Goal: Transaction & Acquisition: Purchase product/service

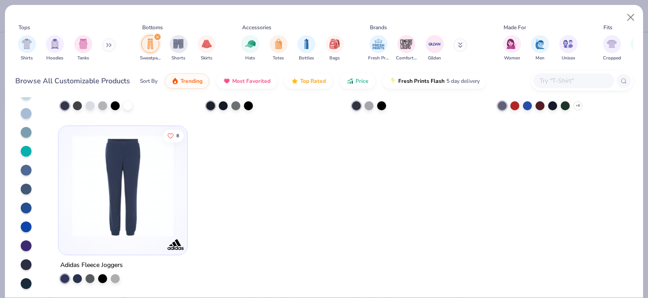
scroll to position [72, 0]
click at [180, 47] on img "filter for Shorts" at bounding box center [178, 43] width 10 height 10
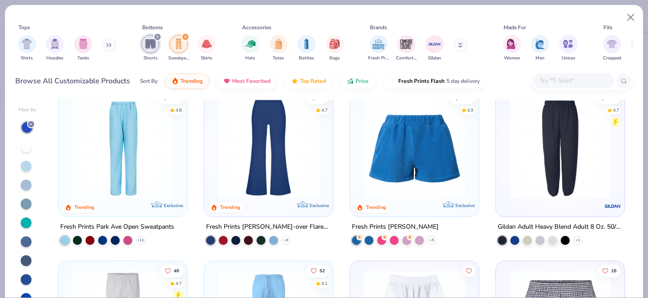
scroll to position [190, 0]
click at [429, 188] on img at bounding box center [414, 147] width 111 height 102
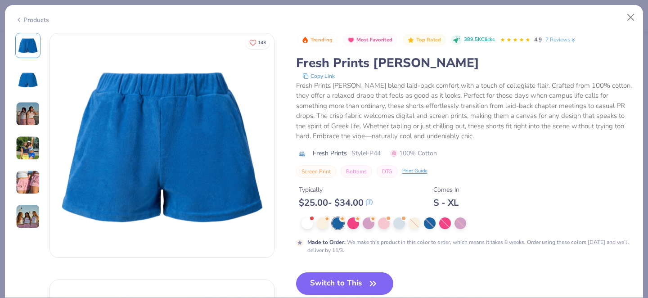
click at [26, 119] on img at bounding box center [28, 114] width 24 height 24
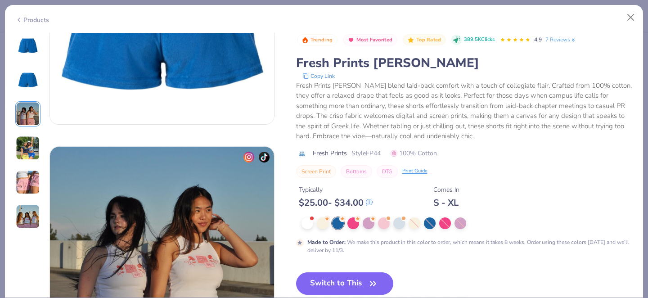
scroll to position [493, 0]
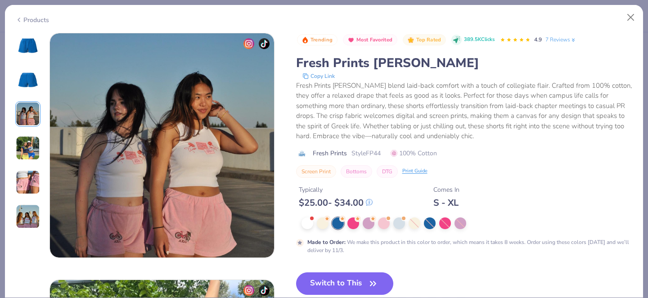
click at [35, 41] on img at bounding box center [28, 46] width 22 height 22
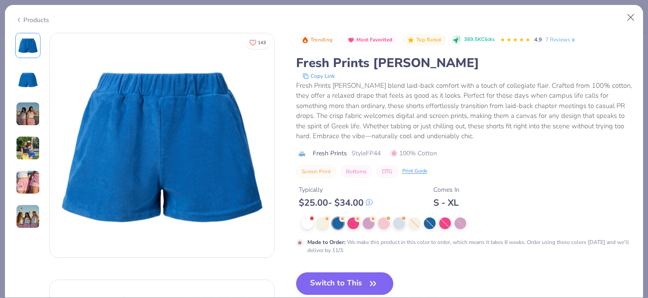
scroll to position [41, 0]
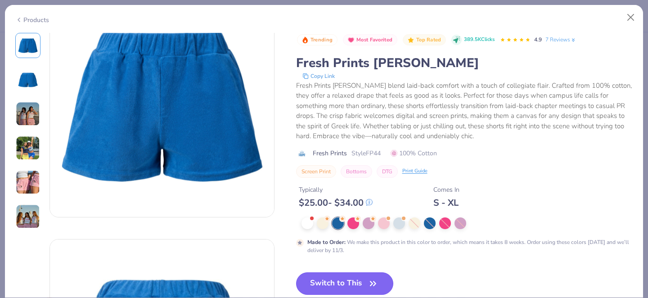
click at [351, 285] on button "Switch to This" at bounding box center [345, 283] width 98 height 23
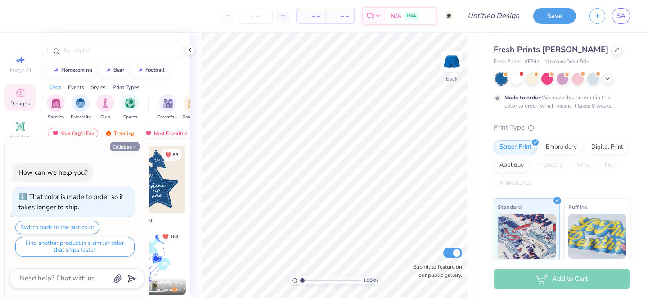
click at [123, 142] on button "Collapse" at bounding box center [125, 146] width 30 height 9
type textarea "x"
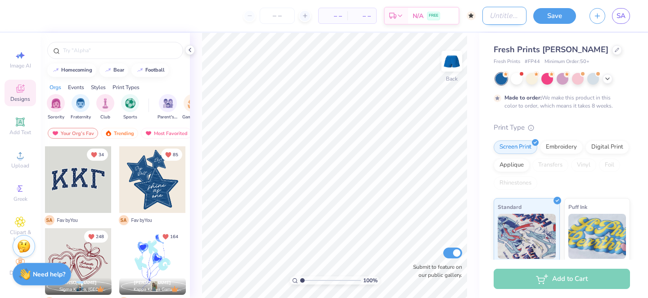
click at [489, 19] on input "Design Title" at bounding box center [505, 16] width 44 height 18
type input "senior gameday 2025"
click at [485, 39] on div "Fresh Prints [PERSON_NAME] Shorts Fresh Prints # FP44 Minimum Order: 50 + Made …" at bounding box center [563, 217] width 169 height 369
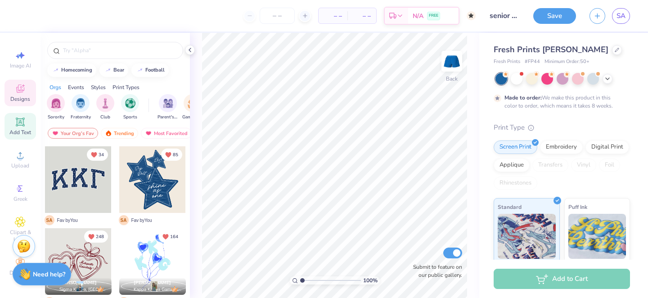
click at [22, 122] on icon at bounding box center [20, 121] width 7 height 7
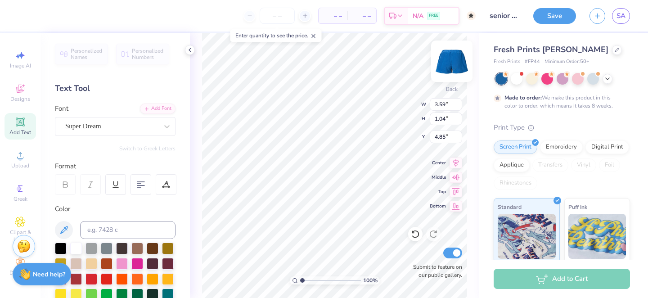
click at [453, 66] on img at bounding box center [452, 61] width 36 height 36
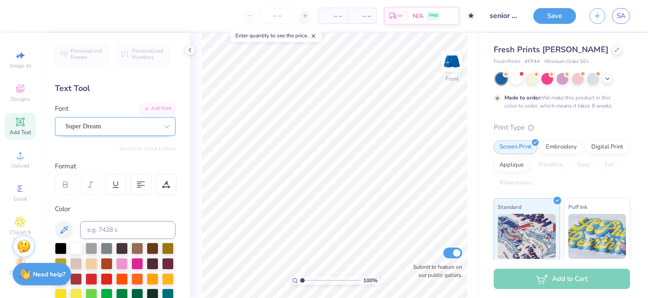
click at [131, 126] on div "Super Dream" at bounding box center [111, 126] width 95 height 14
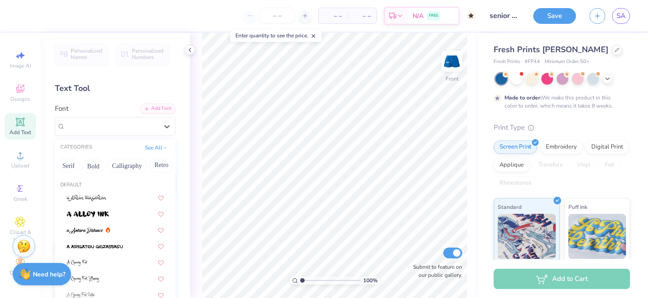
scroll to position [0, 121]
click at [72, 165] on button "Bold" at bounding box center [69, 165] width 22 height 14
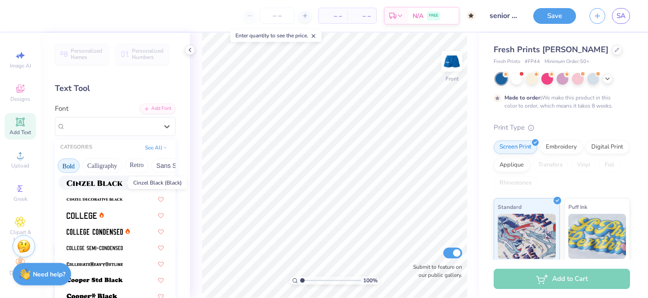
scroll to position [64, 0]
click at [117, 215] on div at bounding box center [115, 213] width 97 height 9
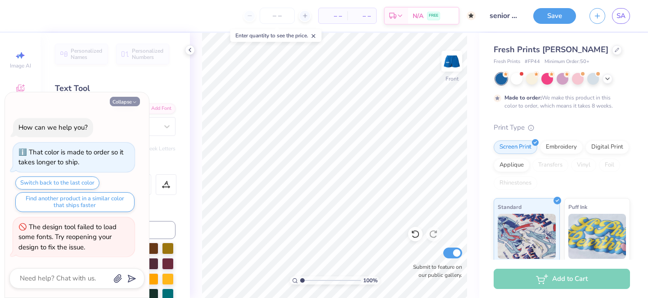
click at [135, 97] on button "Collapse" at bounding box center [125, 101] width 30 height 9
type textarea "x"
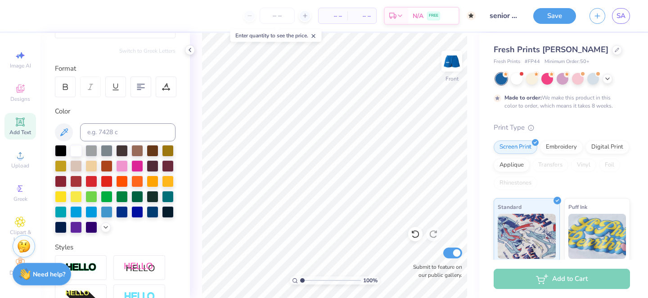
scroll to position [225, 0]
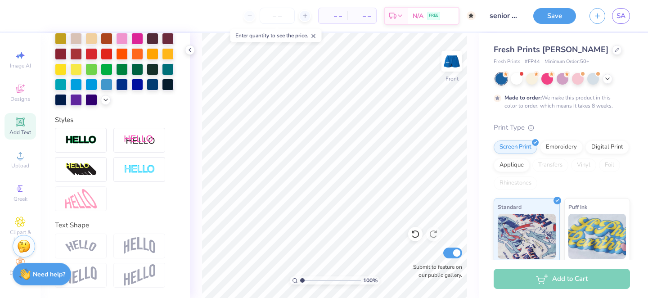
click at [137, 244] on img at bounding box center [140, 245] width 32 height 17
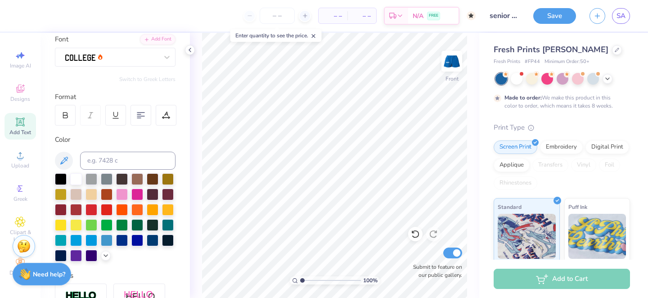
scroll to position [0, 0]
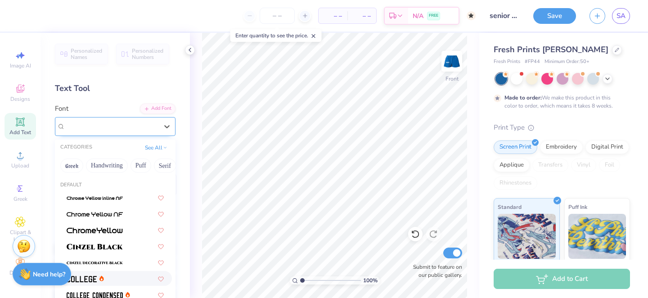
click at [132, 129] on div at bounding box center [111, 126] width 95 height 14
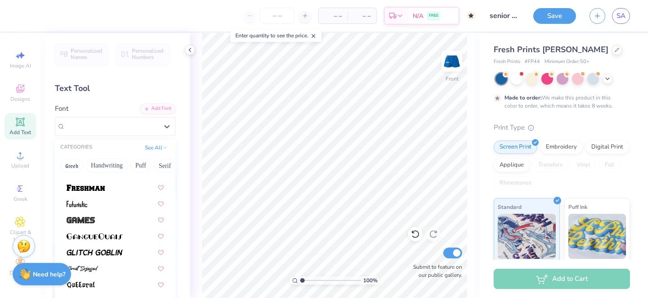
scroll to position [335, 0]
click at [132, 189] on div at bounding box center [115, 186] width 97 height 9
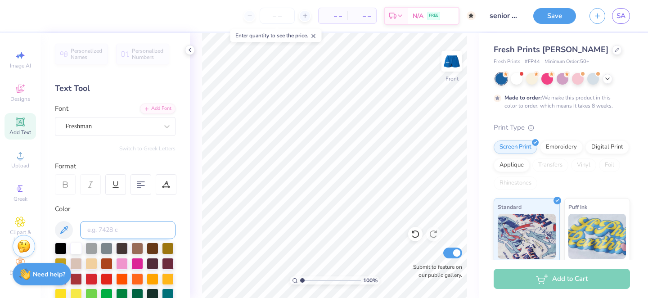
click at [123, 233] on input at bounding box center [127, 230] width 95 height 18
click at [141, 280] on div at bounding box center [137, 278] width 12 height 12
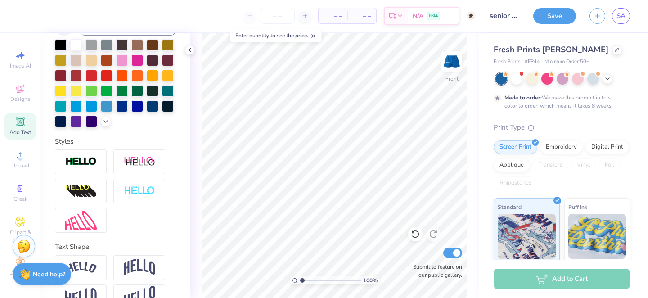
scroll to position [225, 0]
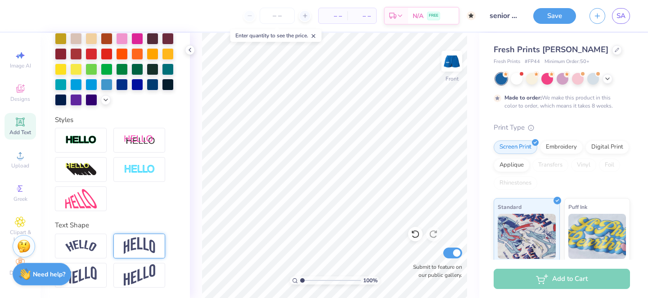
click at [143, 251] on img at bounding box center [140, 245] width 32 height 17
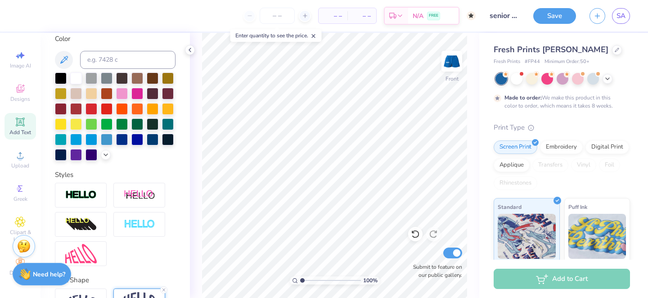
scroll to position [0, 0]
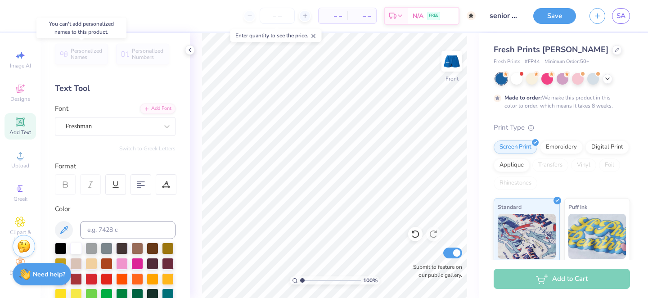
click at [92, 54] on span "Personalized Names" at bounding box center [87, 54] width 32 height 13
click at [275, 14] on input "number" at bounding box center [277, 16] width 35 height 16
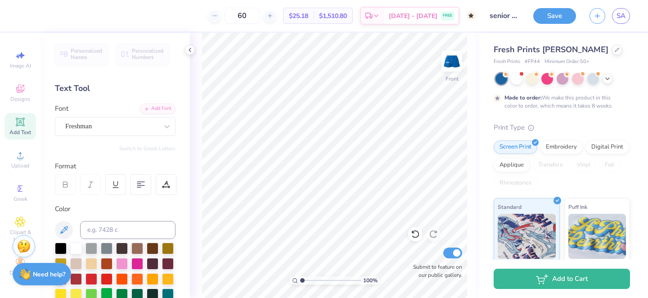
type input "60"
click at [16, 129] on span "Add Text" at bounding box center [20, 132] width 22 height 7
type textarea "KAO"
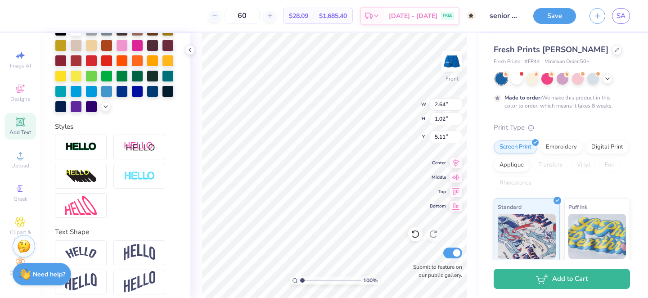
scroll to position [225, 0]
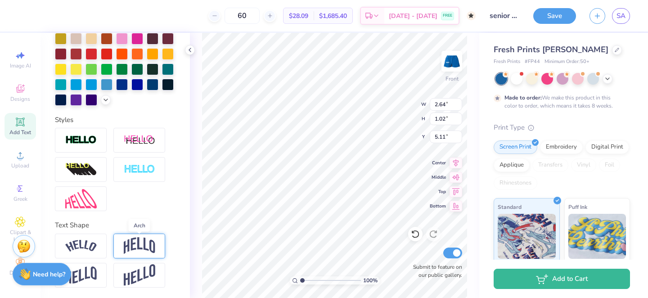
click at [140, 248] on img at bounding box center [140, 245] width 32 height 17
type input "1.49"
type input "4.88"
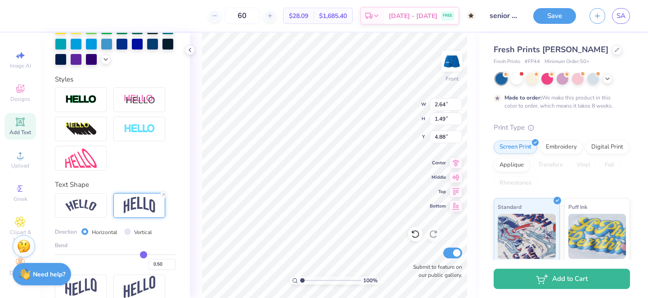
scroll to position [278, 0]
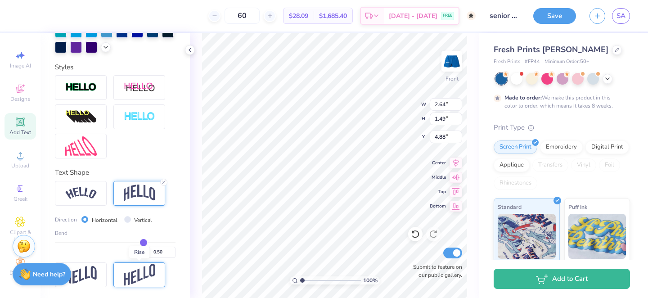
click at [136, 279] on img at bounding box center [140, 275] width 32 height 22
type input "1.98"
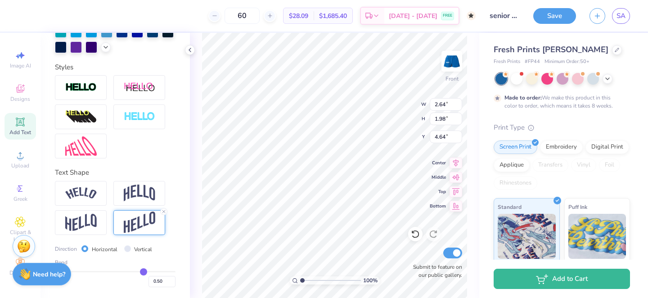
type input "3.65"
type input "4.27"
type input "3.20"
type input "2.42"
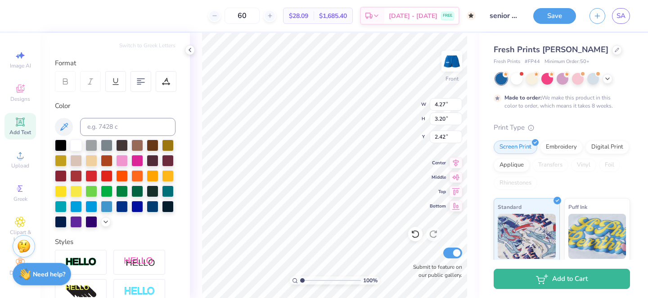
scroll to position [0, 0]
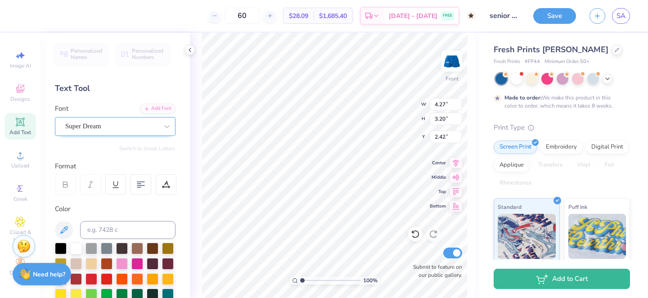
click at [124, 132] on div at bounding box center [111, 126] width 93 height 12
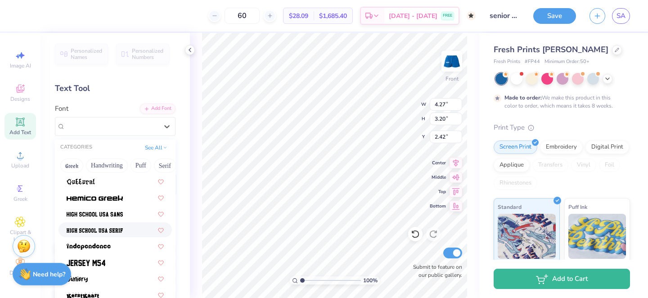
scroll to position [433, 0]
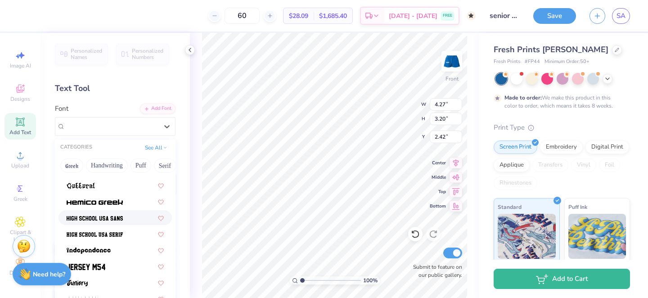
click at [124, 220] on div at bounding box center [115, 217] width 97 height 9
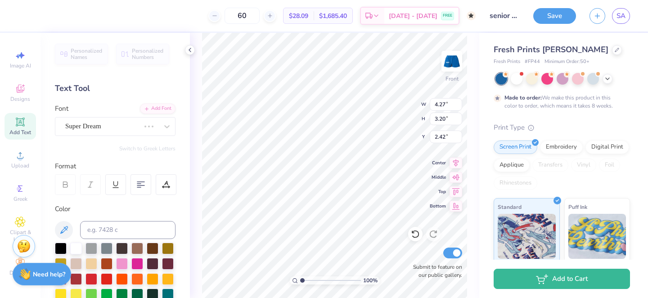
type input "3.83"
type input "3.72"
type input "2.16"
click at [152, 134] on div "High School [GEOGRAPHIC_DATA] Sans" at bounding box center [115, 126] width 121 height 19
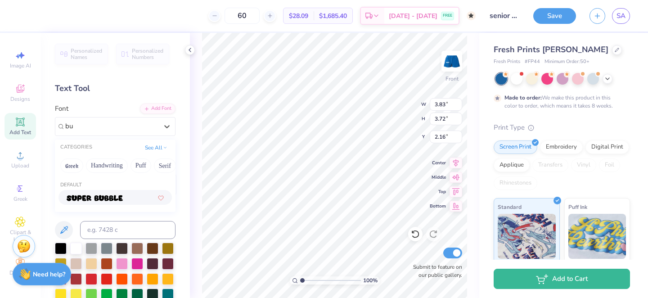
type input "b"
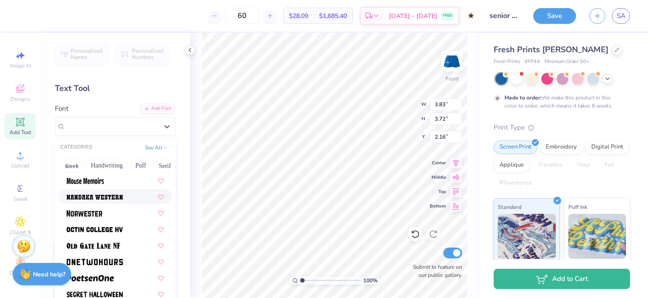
scroll to position [798, 0]
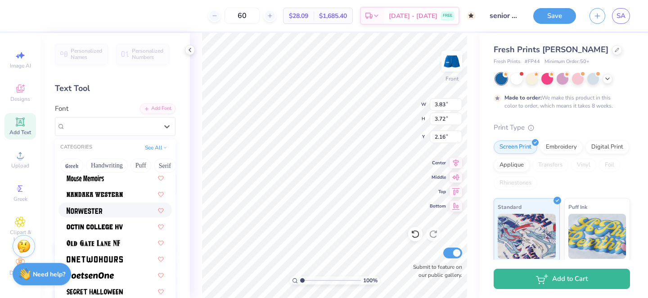
click at [126, 210] on div at bounding box center [115, 209] width 97 height 9
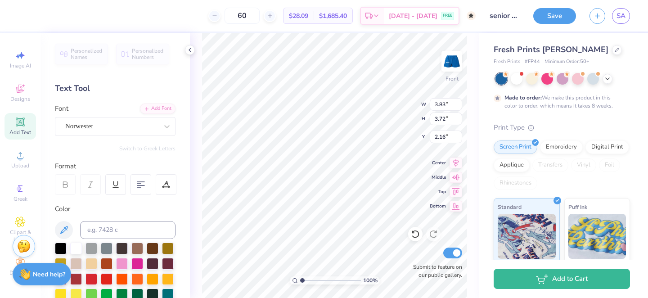
type input "3.55"
type input "3.75"
type input "2.15"
click at [20, 131] on span "Add Text" at bounding box center [20, 132] width 22 height 7
type input "3.51"
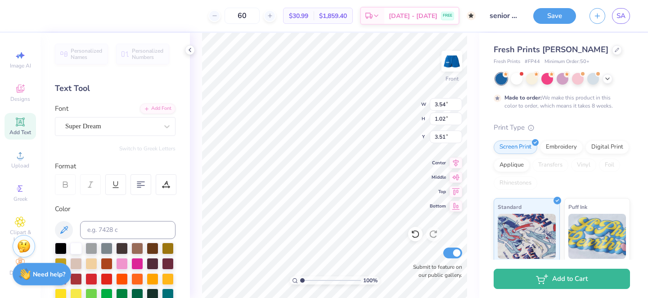
type textarea "t"
type textarea "TIC"
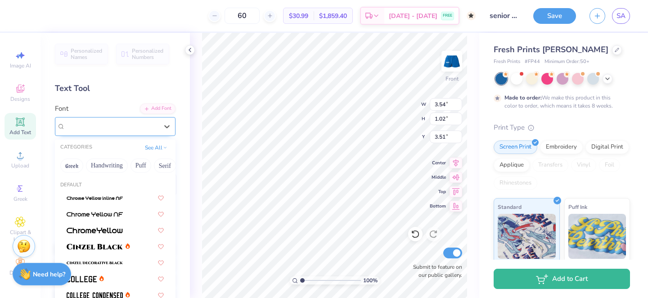
click at [120, 124] on div "Super Dream" at bounding box center [111, 126] width 95 height 14
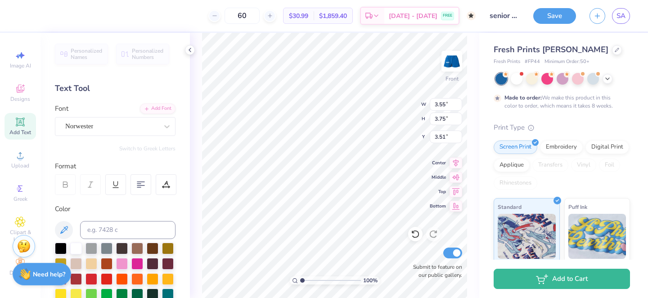
type input "3.55"
type input "3.75"
type input "2.15"
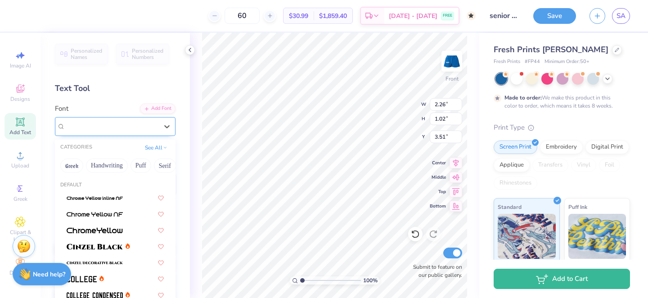
click at [95, 130] on div "Super Dream" at bounding box center [111, 126] width 95 height 14
click at [95, 130] on span "Super Dream" at bounding box center [83, 126] width 36 height 10
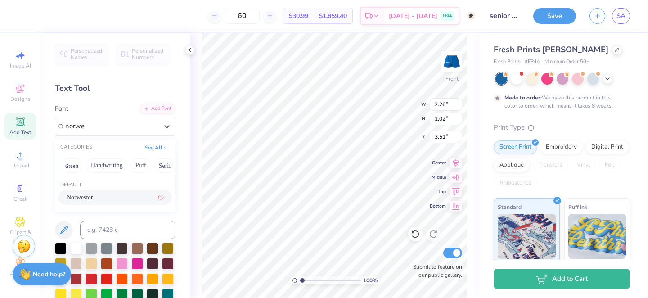
click at [89, 198] on span "Norwester" at bounding box center [80, 197] width 26 height 9
type input "norwe"
type input "1.63"
type input "1.17"
type input "3.44"
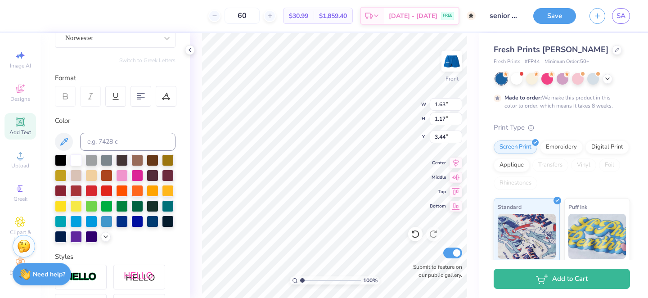
scroll to position [225, 0]
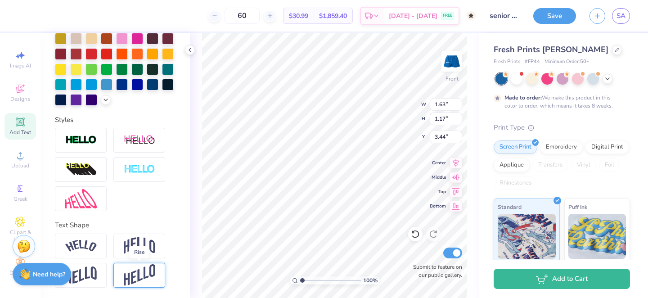
click at [135, 269] on img at bounding box center [140, 275] width 32 height 22
type input "2.26"
type input "2.89"
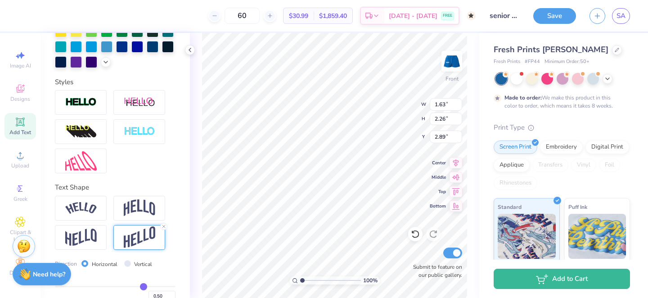
scroll to position [278, 0]
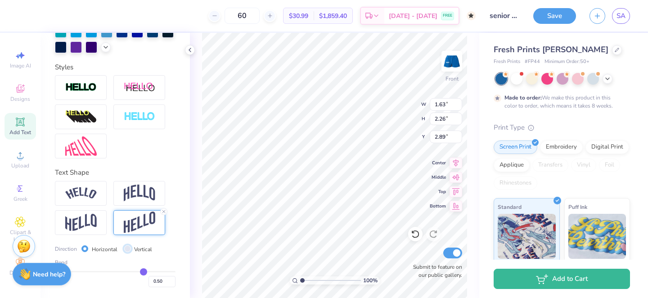
click at [126, 249] on input "Vertical" at bounding box center [127, 248] width 7 height 7
radio input "true"
type input "3.02"
type input "1.17"
type input "3.44"
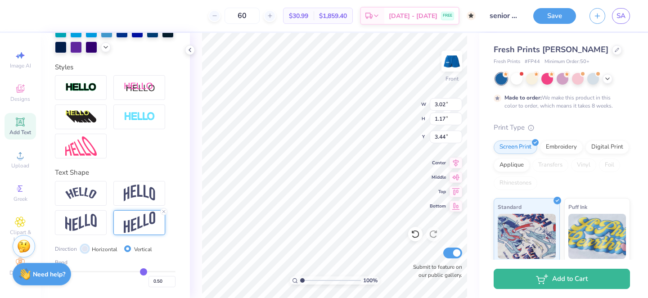
click at [85, 246] on input "Horizontal" at bounding box center [84, 248] width 7 height 7
radio input "true"
type input "1.63"
type input "2.26"
type input "2.89"
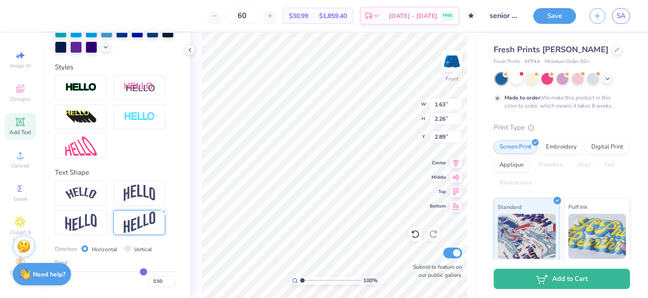
type input "0.49"
type input "0.45"
type input "0.38"
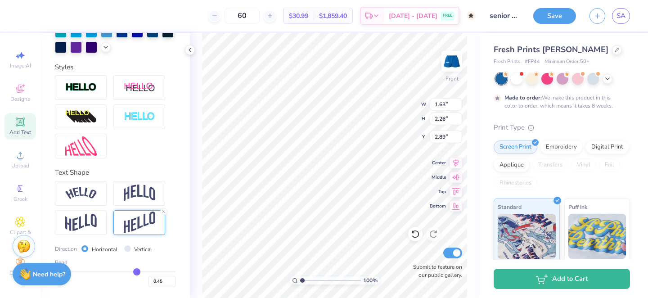
type input "0.38"
type input "0.28"
type input "0.19"
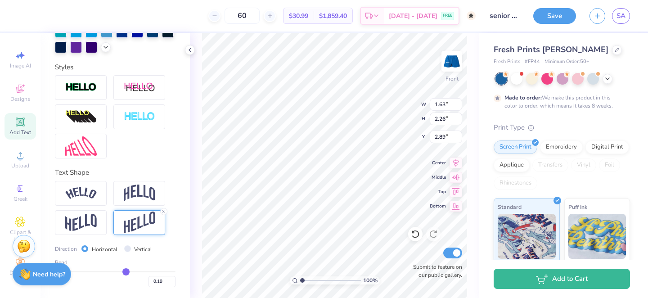
type input "0.12"
type input "0.05"
type input "0.01"
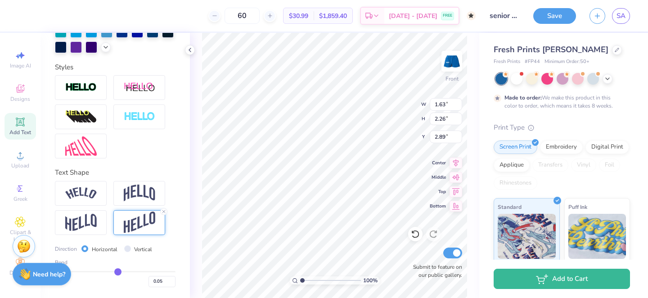
type input "0.01"
type input "-0.01"
type input "-0.03"
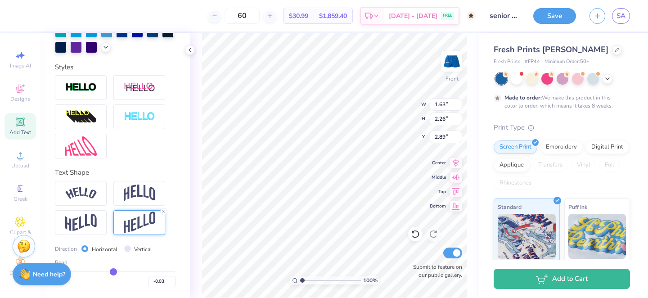
type input "-0.05"
type input "-0.06"
type input "-0.07"
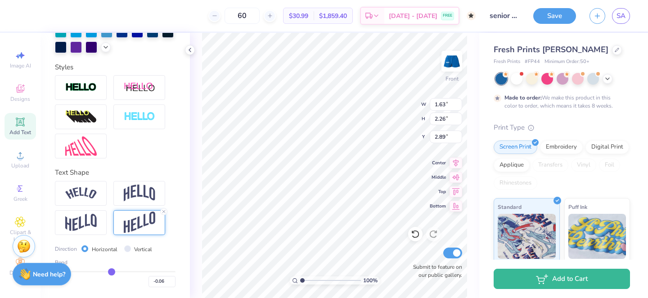
type input "-0.07"
type input "-0.08"
type input "-0.09"
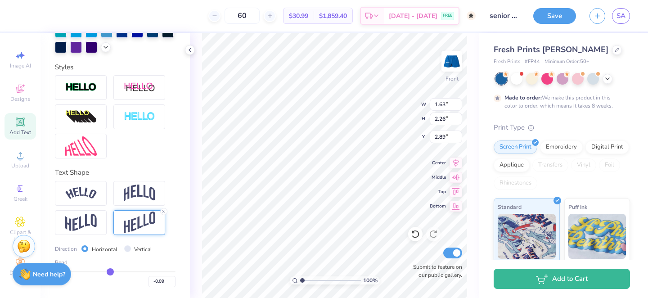
type input "-0.1"
type input "-0.10"
type input "-0.11"
type input "-0.12"
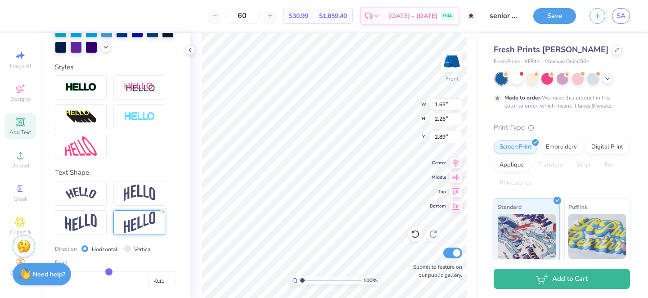
type input "-0.12"
type input "-0.13"
type input "-0.14"
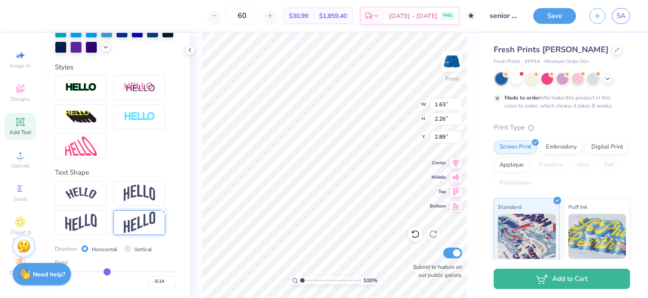
type input "-0.15"
type input "-0.16"
type input "-0.17"
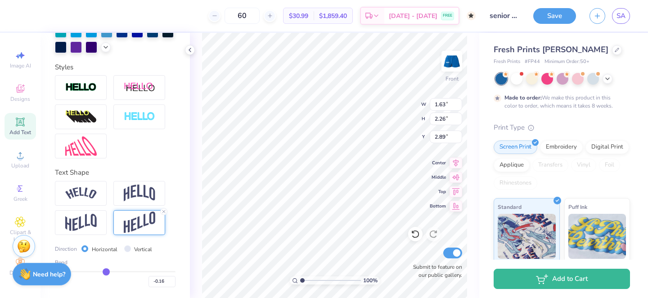
type input "-0.17"
type input "-0.18"
type input "-0.19"
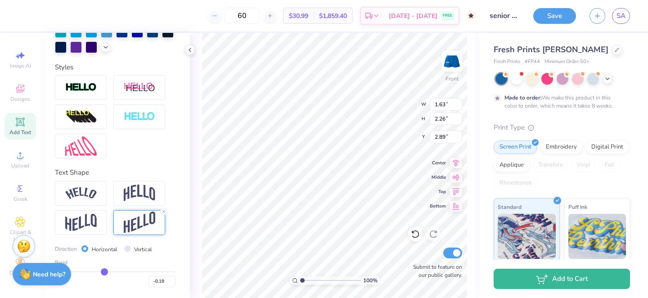
type input "-0.2"
type input "-0.20"
type input "-0.21"
type input "-0.22"
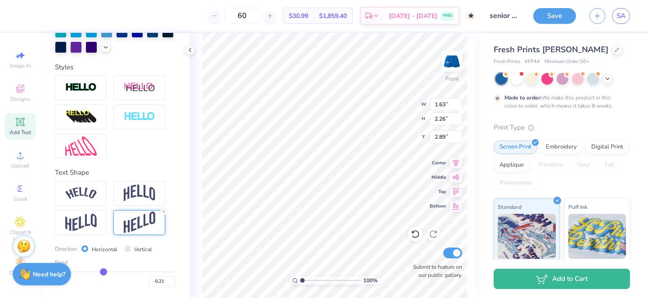
type input "-0.22"
type input "-0.23"
type input "-0.24"
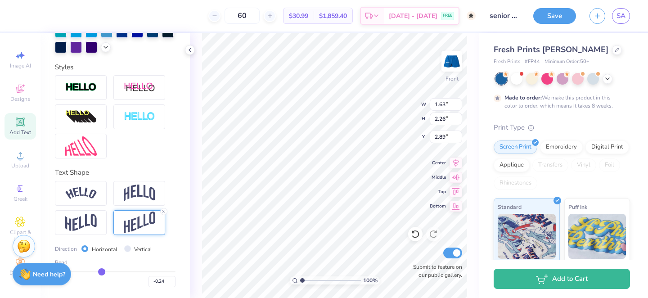
type input "-0.25"
type input "-0.26"
type input "-0.27"
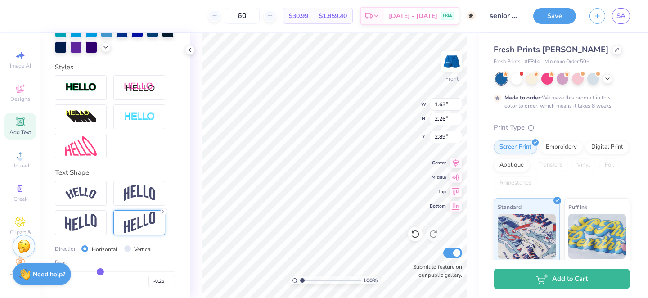
type input "-0.27"
type input "-0.28"
type input "-0.29"
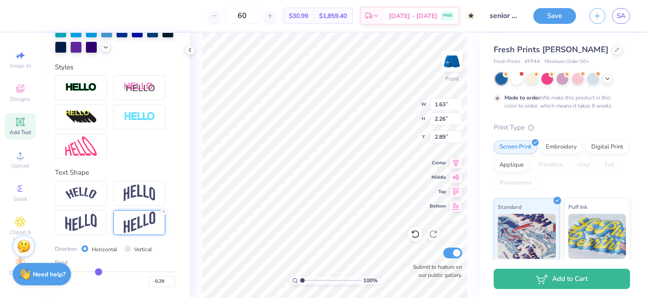
type input "-0.3"
type input "-0.30"
type input "-0.31"
type input "-0.32"
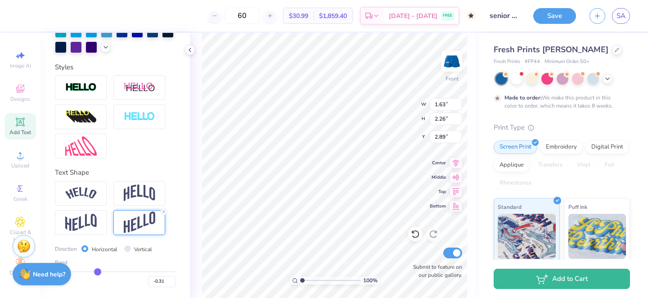
type input "-0.32"
type input "-0.33"
type input "-0.34"
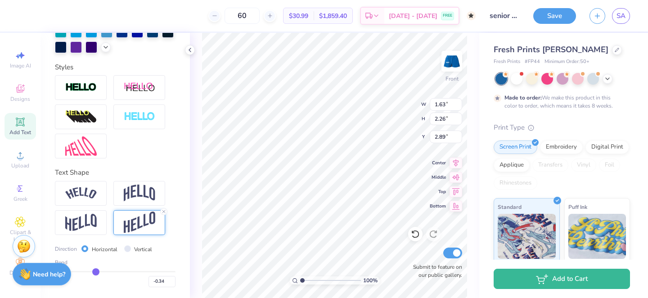
type input "-0.35"
type input "-0.36"
type input "-0.37"
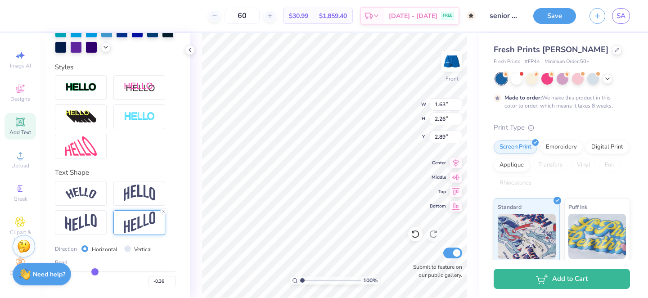
type input "-0.37"
type input "-0.38"
type input "-0.39"
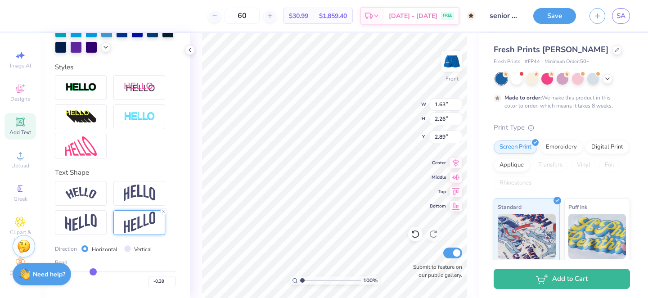
type input "-0.4"
type input "-0.40"
type input "-0.41"
type input "-0.42"
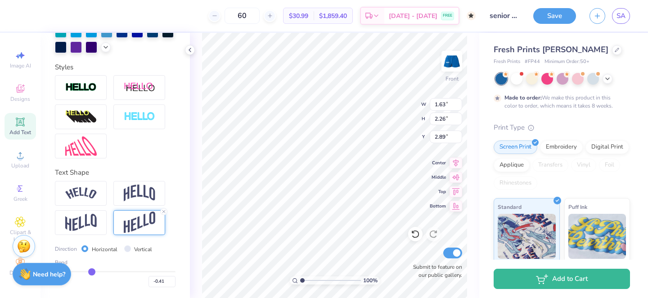
type input "-0.42"
type input "-0.43"
type input "-0.44"
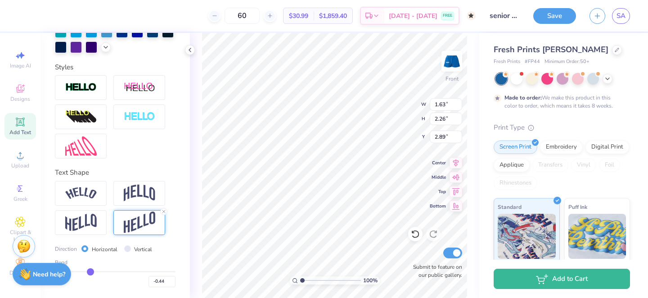
type input "2.15"
type input "2.95"
type input "-0.45"
type input "2.19"
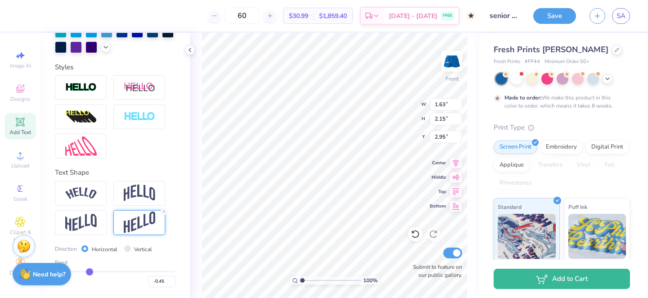
type input "2.93"
type input "-0.46"
type input "-0.47"
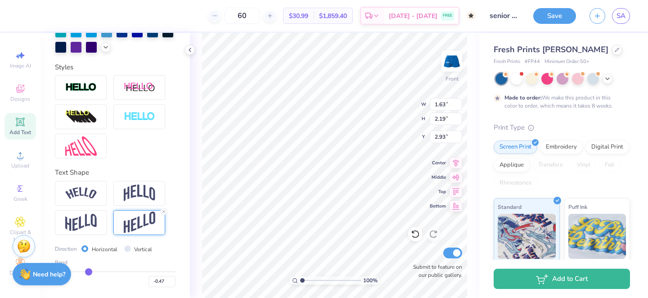
type input "-0.48"
type input "-0.49"
type input "-0.5"
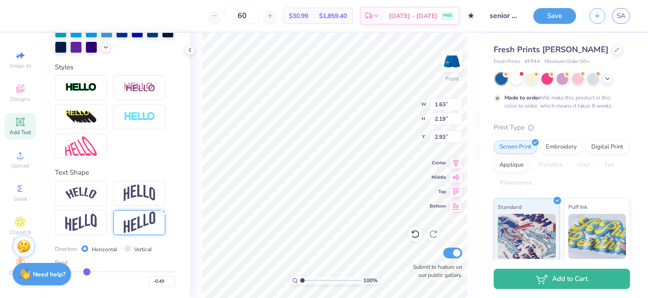
type input "-0.50"
drag, startPoint x: 143, startPoint y: 269, endPoint x: 87, endPoint y: 265, distance: 56.0
type input "-0.5"
click at [87, 271] on input "range" at bounding box center [115, 271] width 121 height 1
type input "2.31"
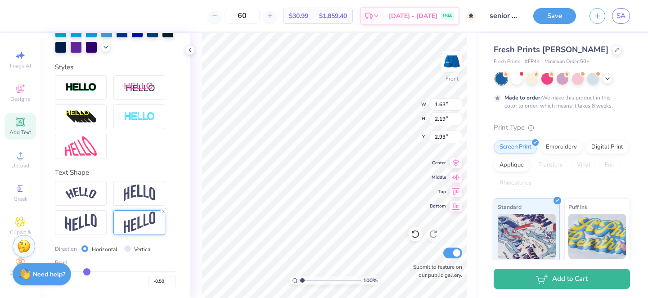
type input "2.87"
type input "2.39"
type input "3.37"
type input "2.25"
